Goal: Task Accomplishment & Management: Manage account settings

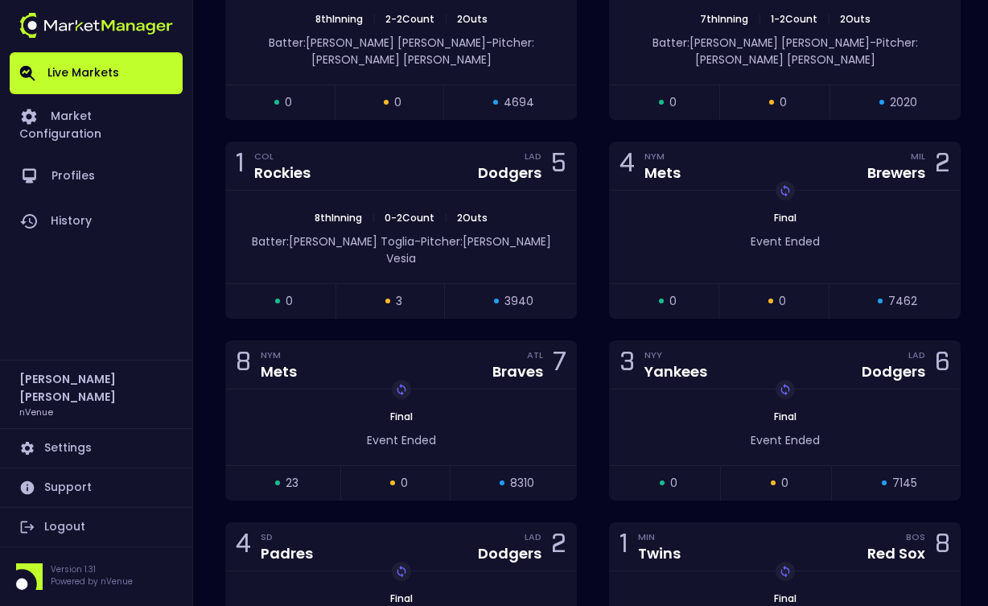
scroll to position [4596, 1]
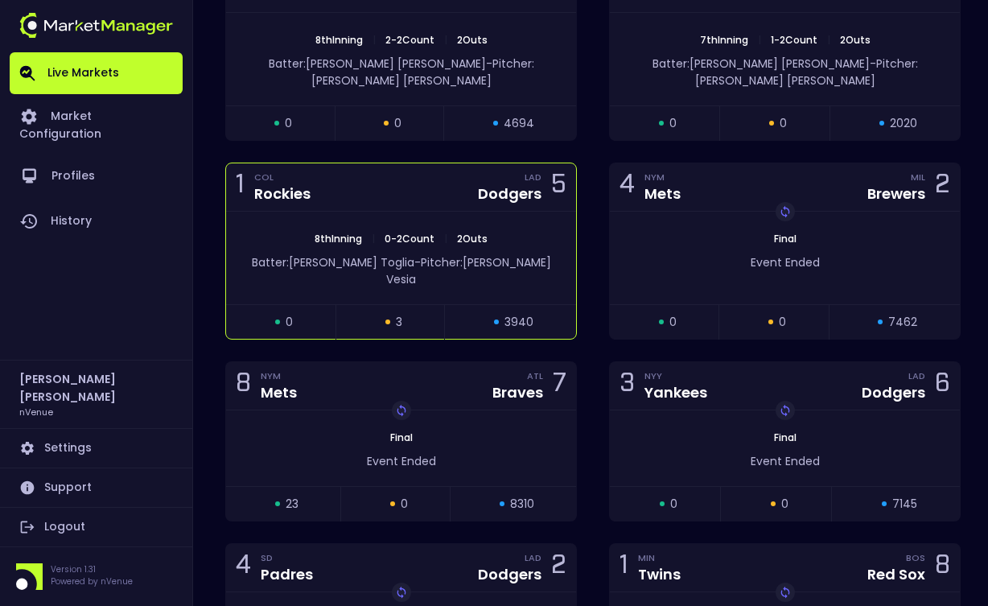
click at [472, 176] on div "LAD Dodgers 5" at bounding box center [517, 187] width 98 height 22
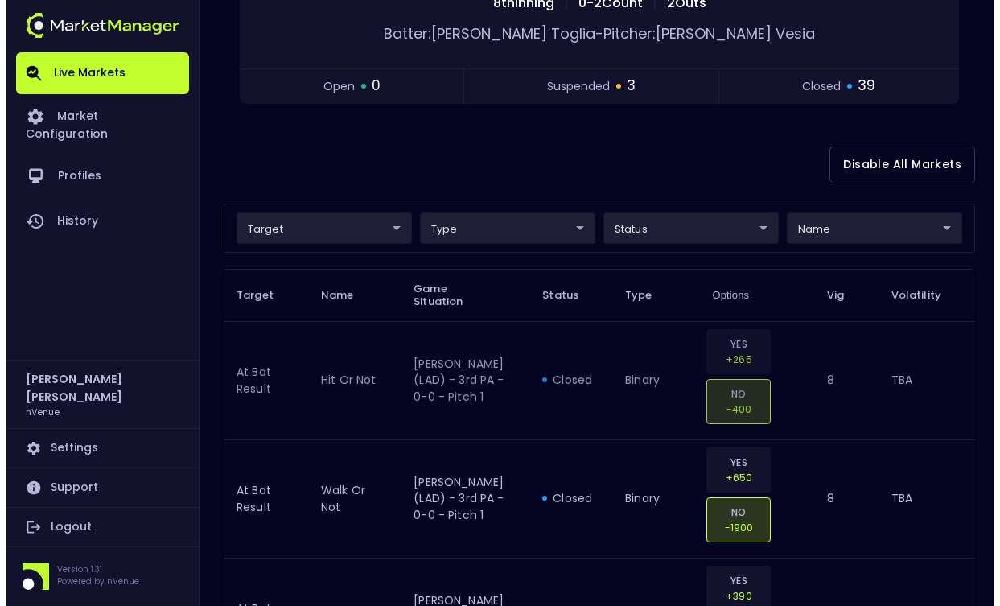
scroll to position [283, 0]
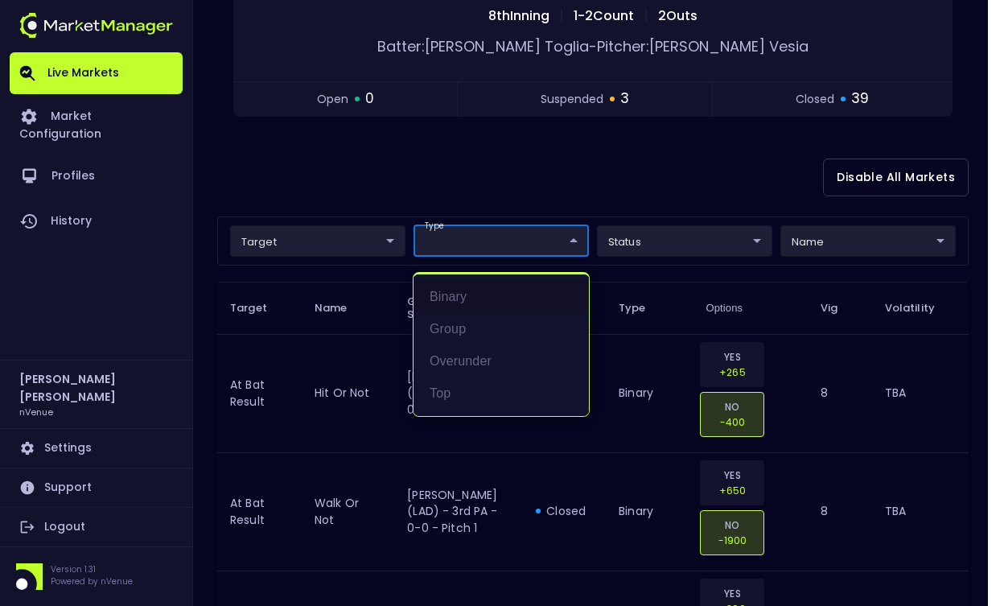
click at [606, 235] on div at bounding box center [500, 303] width 1000 height 606
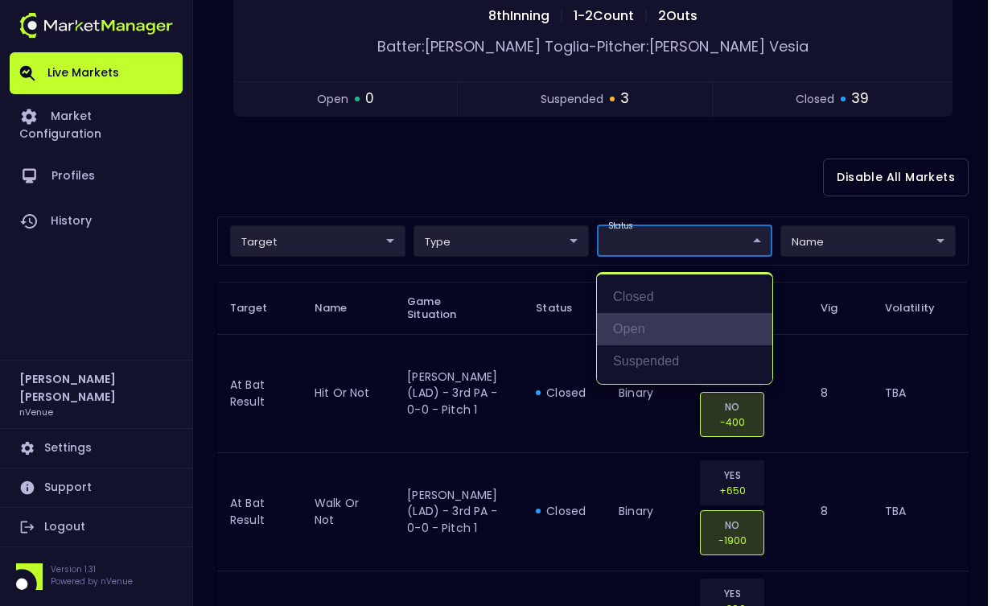
click at [630, 325] on li "open" at bounding box center [684, 329] width 175 height 32
type input "open"
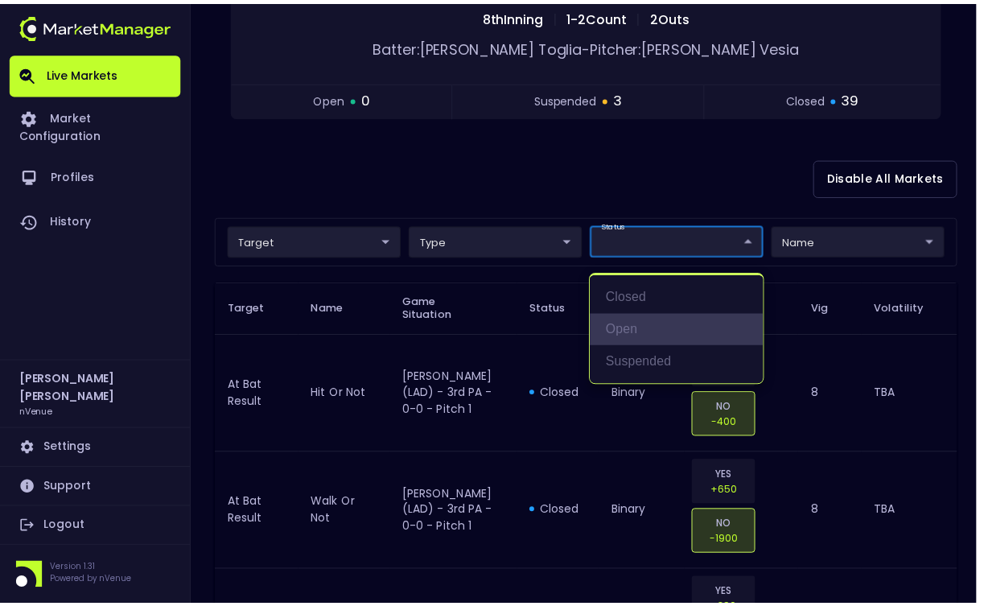
scroll to position [75, 0]
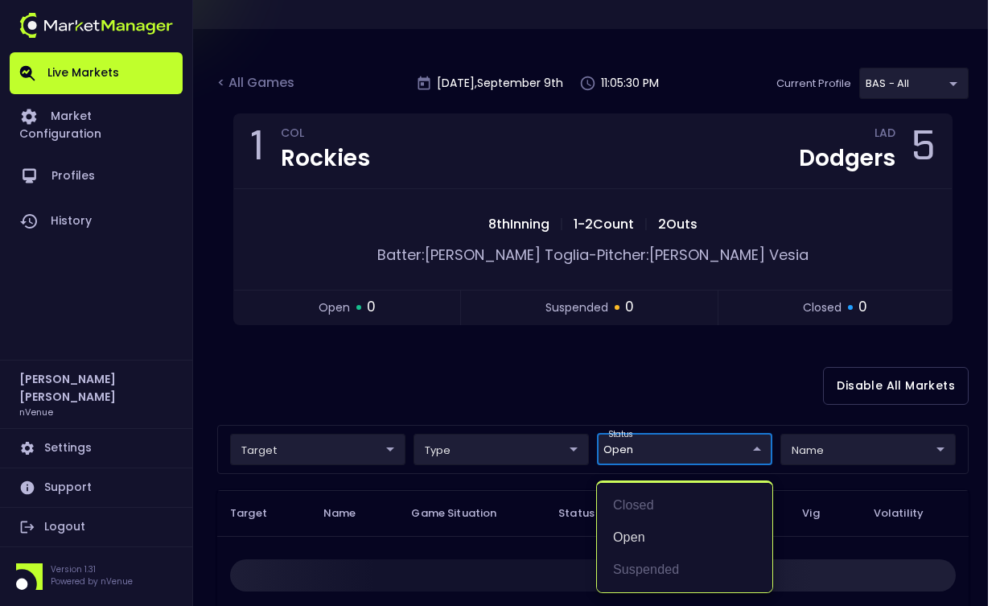
click at [525, 377] on div at bounding box center [500, 303] width 1000 height 606
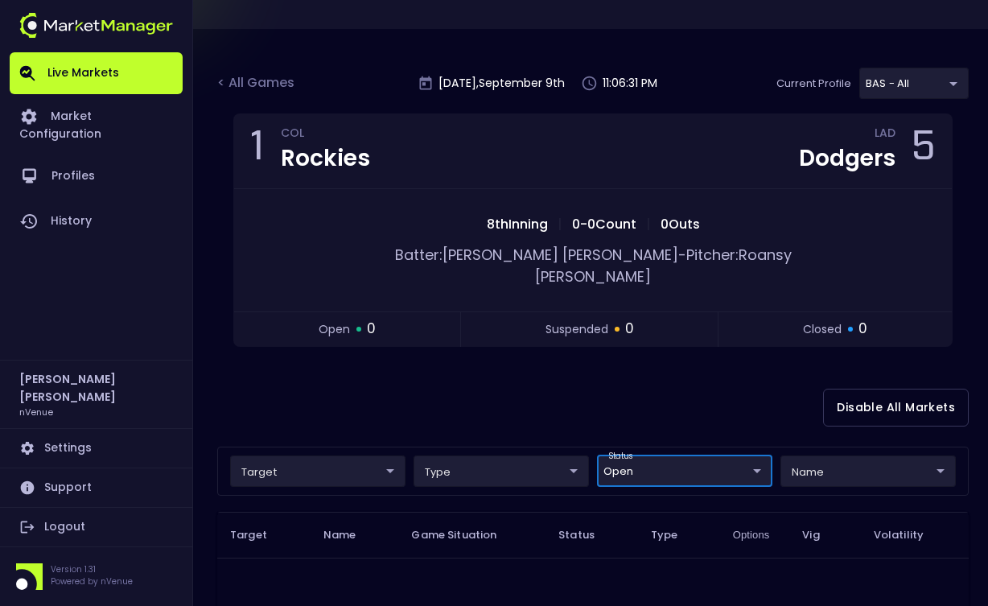
click at [479, 389] on div "Disable All Markets" at bounding box center [593, 408] width 752 height 78
click at [760, 381] on div "Disable All Markets" at bounding box center [593, 408] width 752 height 78
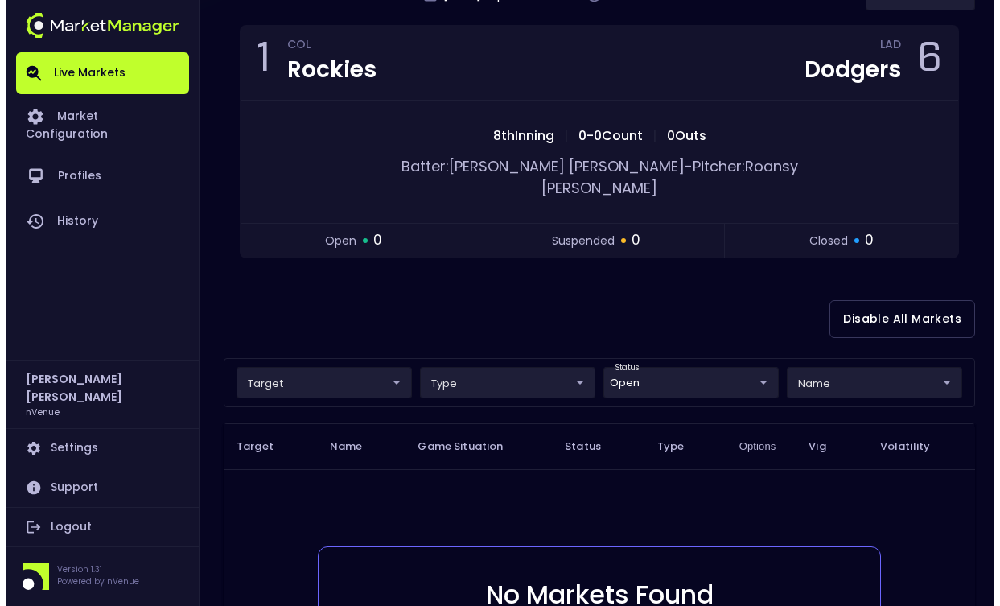
scroll to position [179, 0]
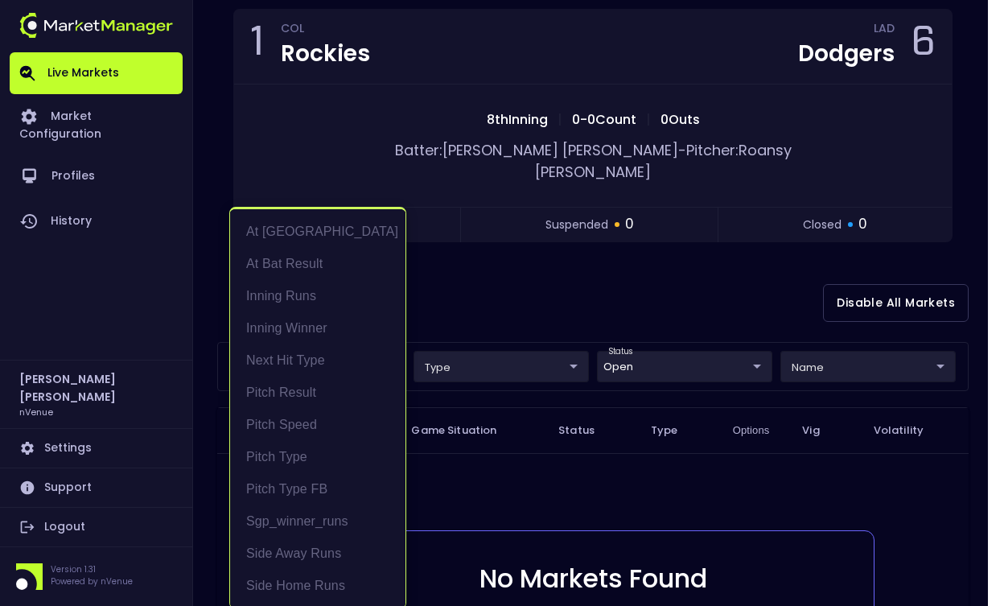
click at [326, 336] on body "Live Markets Market Configuration Profiles History [PERSON_NAME] nVenue Setting…" at bounding box center [500, 330] width 1000 height 1019
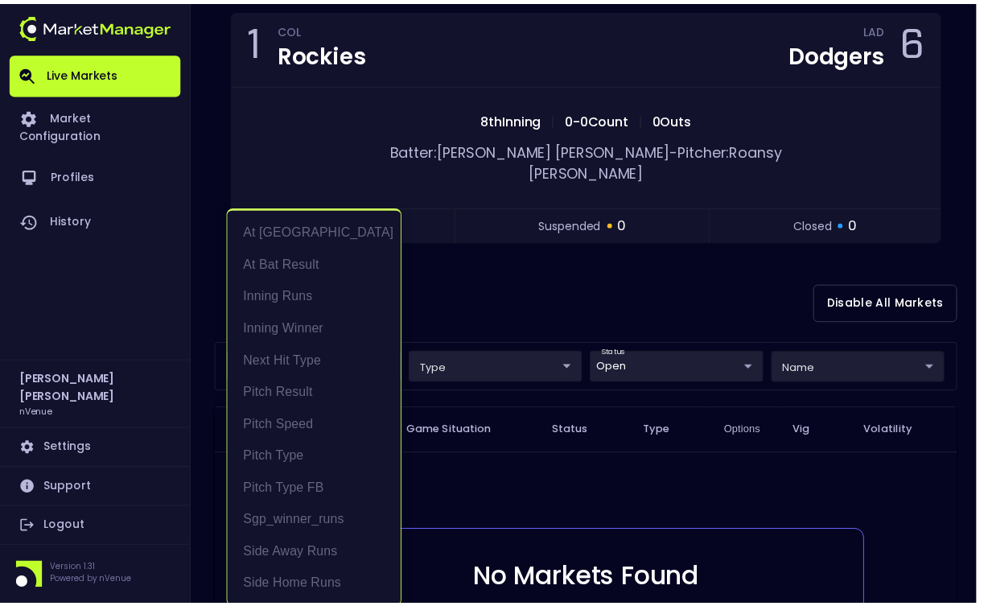
scroll to position [3, 0]
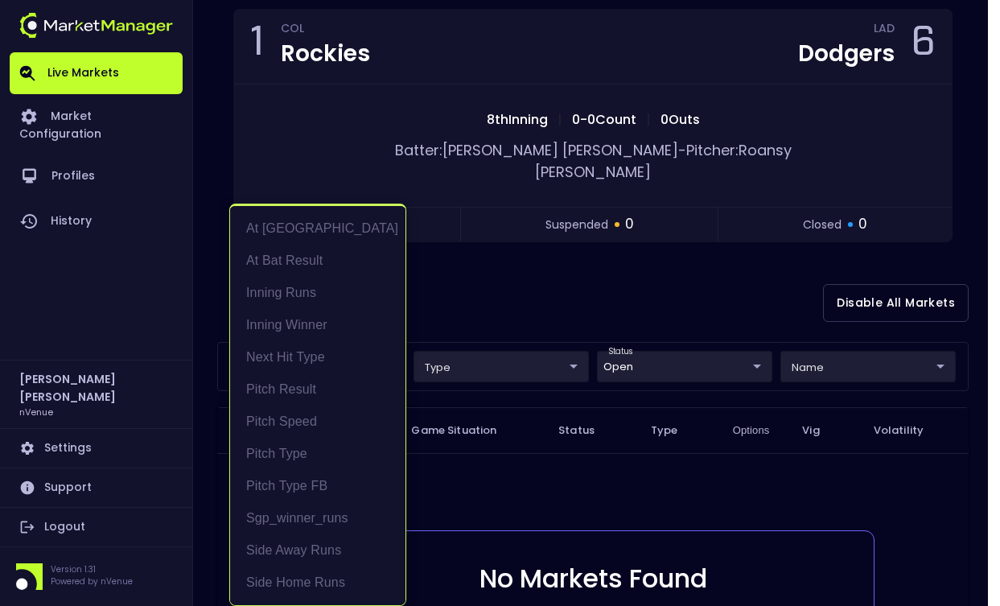
click at [472, 290] on div at bounding box center [500, 303] width 1000 height 606
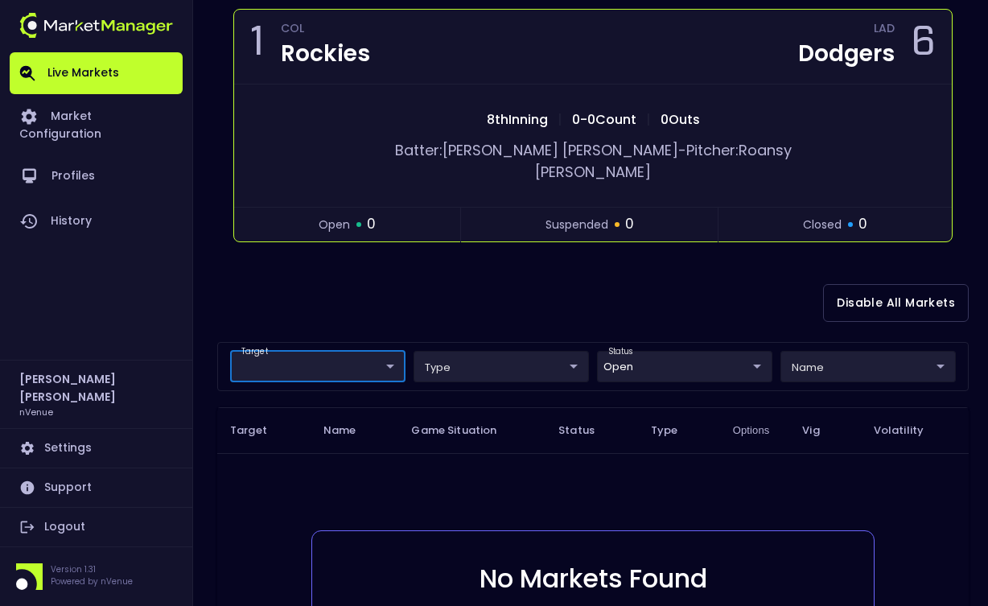
click at [435, 106] on div "8th Inning | 0 - 0 Count | 0 Outs Batter: [PERSON_NAME]: [PERSON_NAME]" at bounding box center [593, 145] width 718 height 122
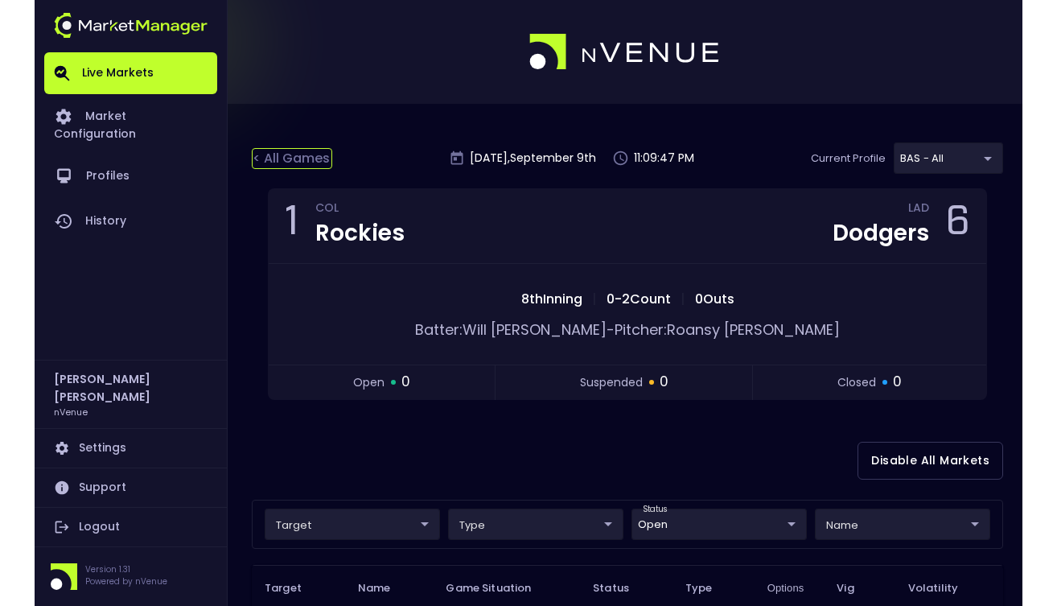
scroll to position [0, 0]
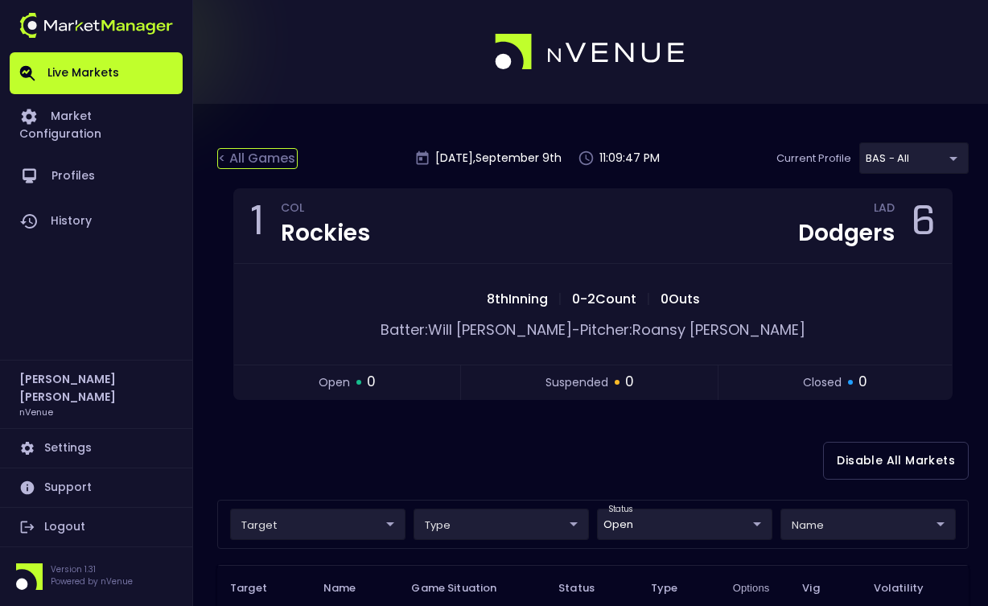
click at [258, 162] on div "< All Games" at bounding box center [257, 158] width 80 height 21
